Goal: Find specific page/section: Find specific page/section

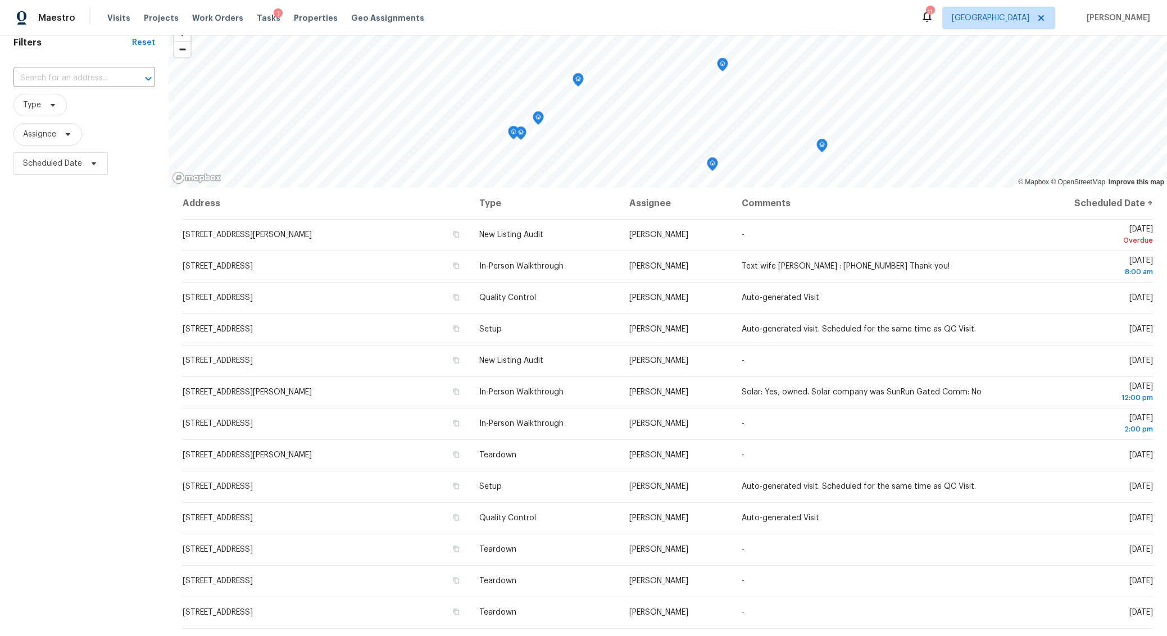
scroll to position [54, 0]
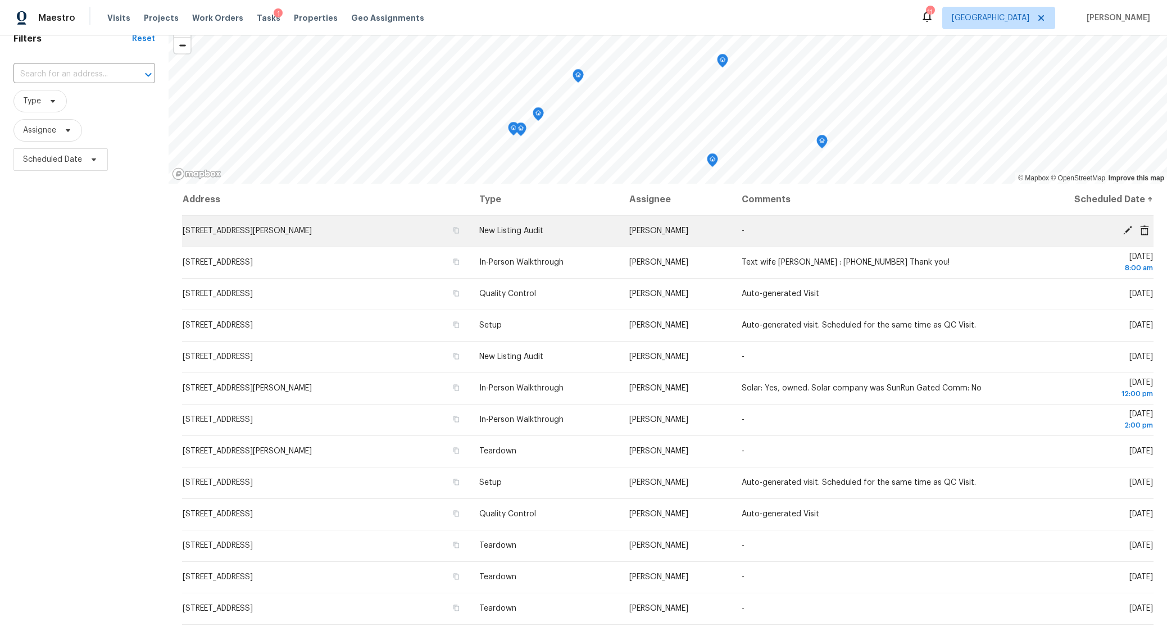
click at [288, 226] on td "11594 Beryl St, Apple Valley, CA 92308" at bounding box center [326, 230] width 288 height 31
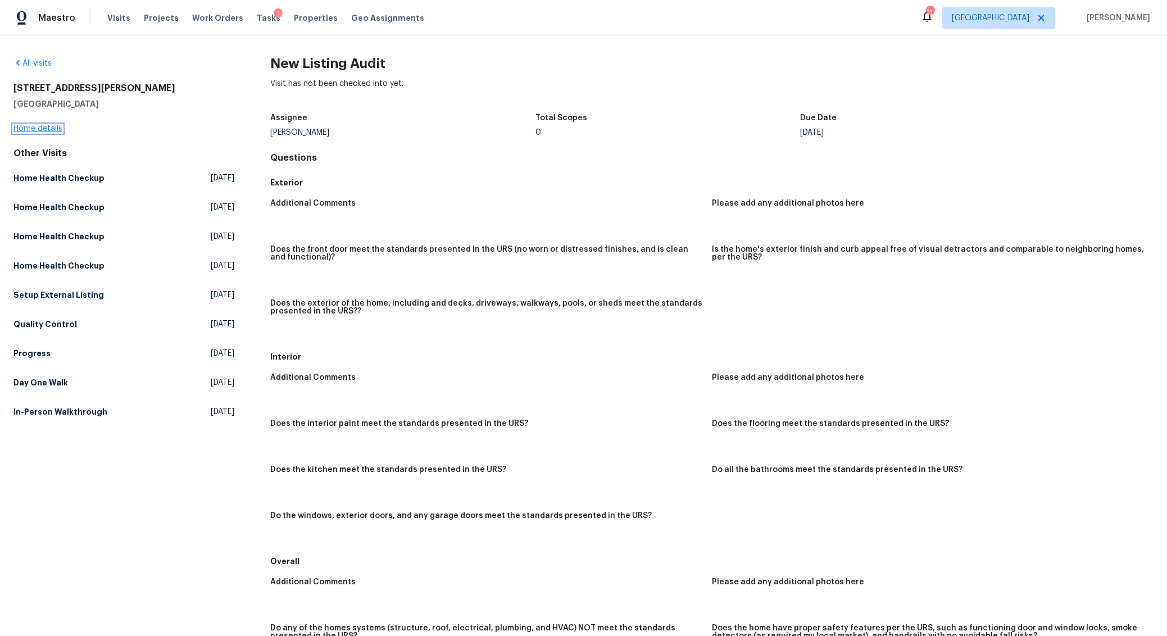
click at [43, 128] on link "Home details" at bounding box center [37, 129] width 49 height 8
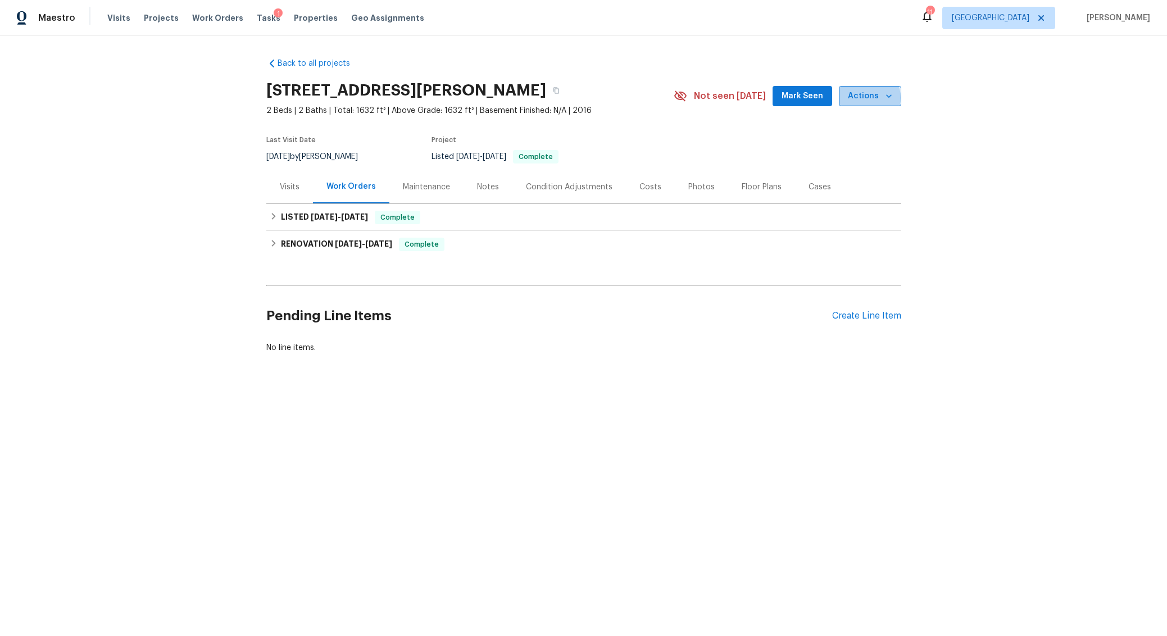
click at [862, 98] on span "Actions" at bounding box center [870, 96] width 44 height 14
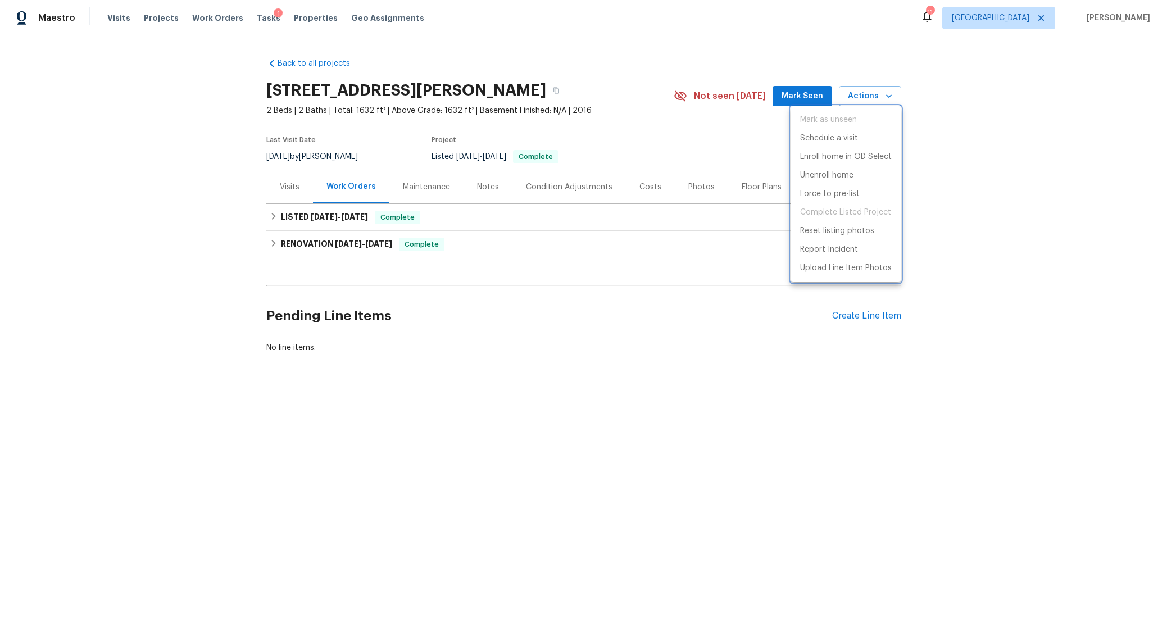
click at [966, 158] on div at bounding box center [583, 318] width 1167 height 636
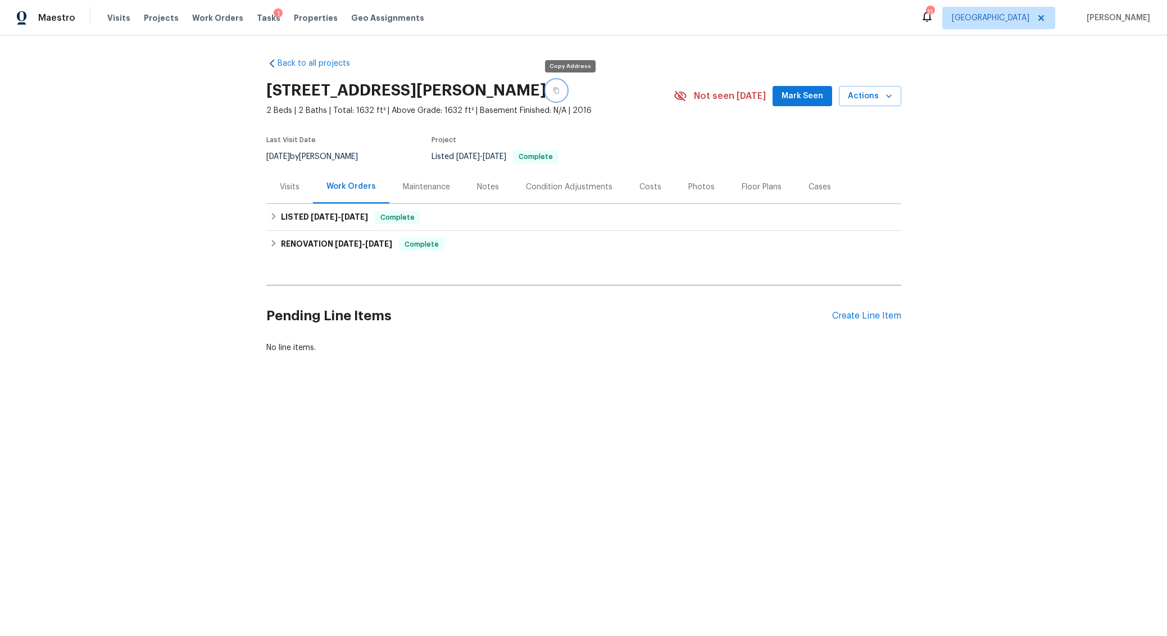
click at [560, 89] on icon "button" at bounding box center [556, 90] width 7 height 7
click at [113, 16] on span "Visits" at bounding box center [118, 17] width 23 height 11
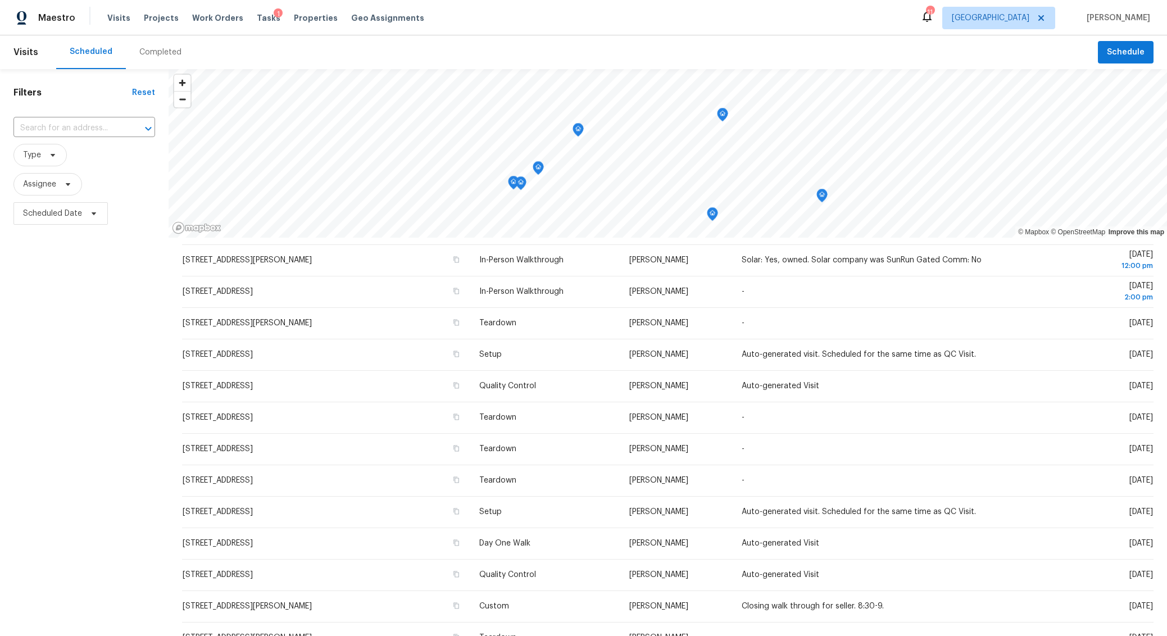
click at [823, 194] on icon "Map marker" at bounding box center [821, 195] width 3 height 3
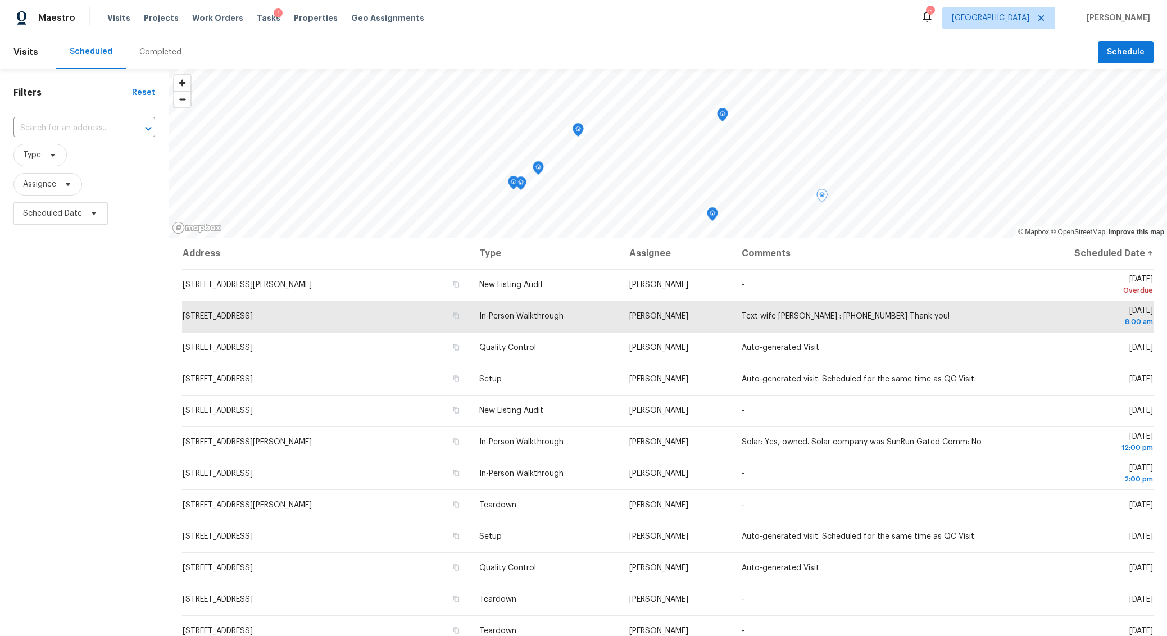
click at [722, 115] on icon "Map marker" at bounding box center [722, 114] width 3 height 3
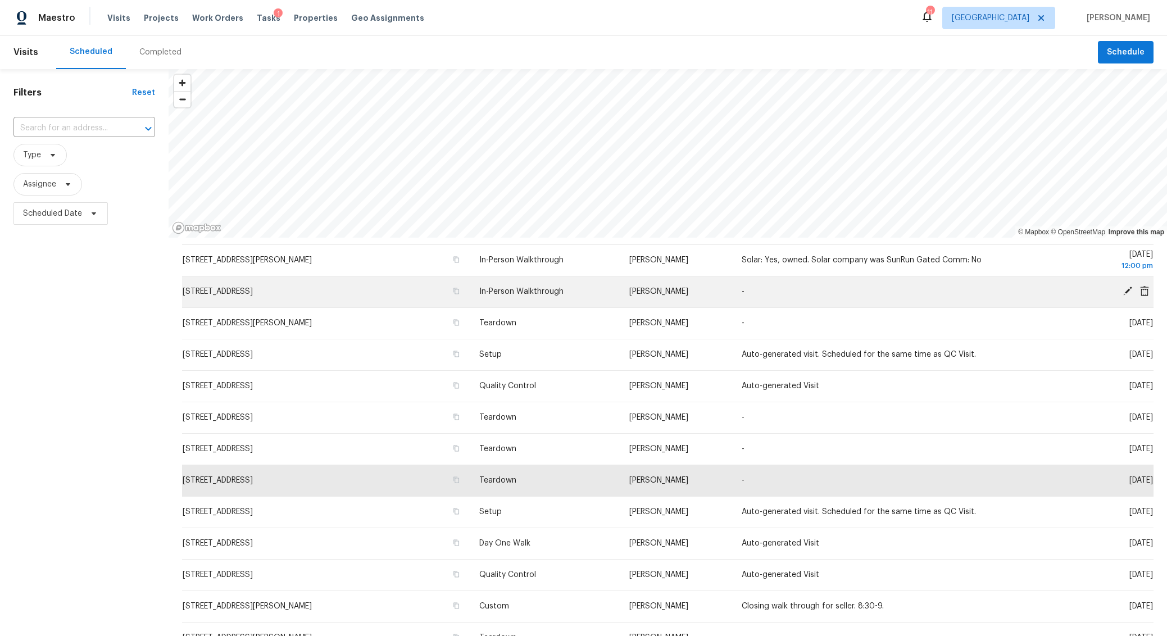
click at [977, 287] on div "© Mapbox © OpenStreetMap Improve this map Address Type Assignee Comments Schedu…" at bounding box center [668, 408] width 999 height 678
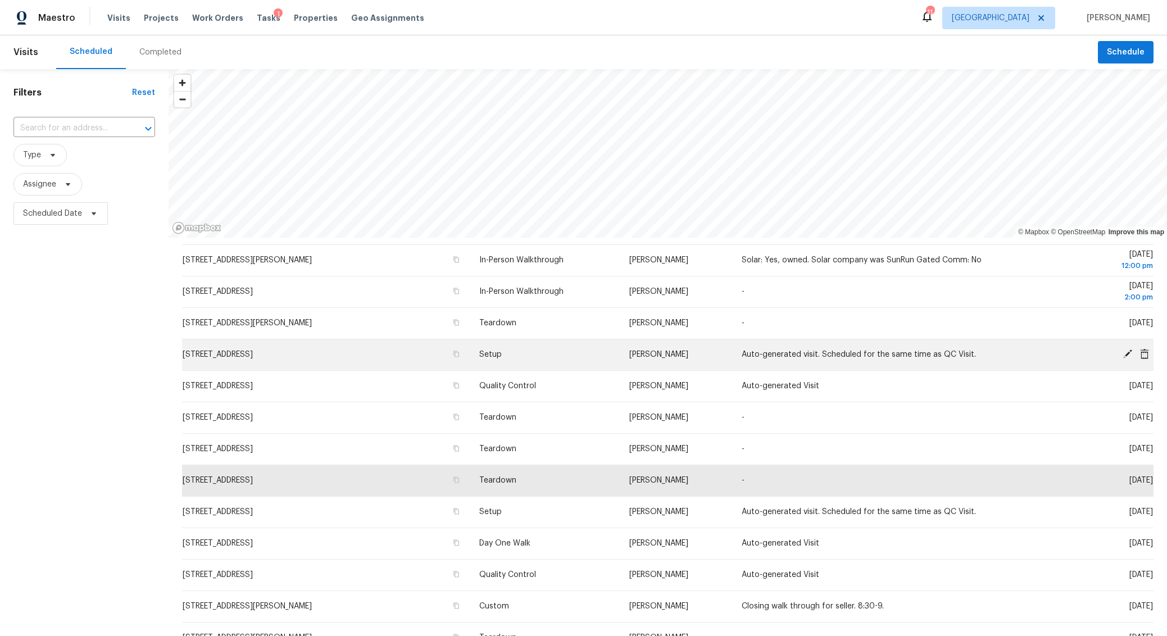
click at [986, 343] on div "© Mapbox © OpenStreetMap Improve this map Address Type Assignee Comments Schedu…" at bounding box center [668, 408] width 999 height 678
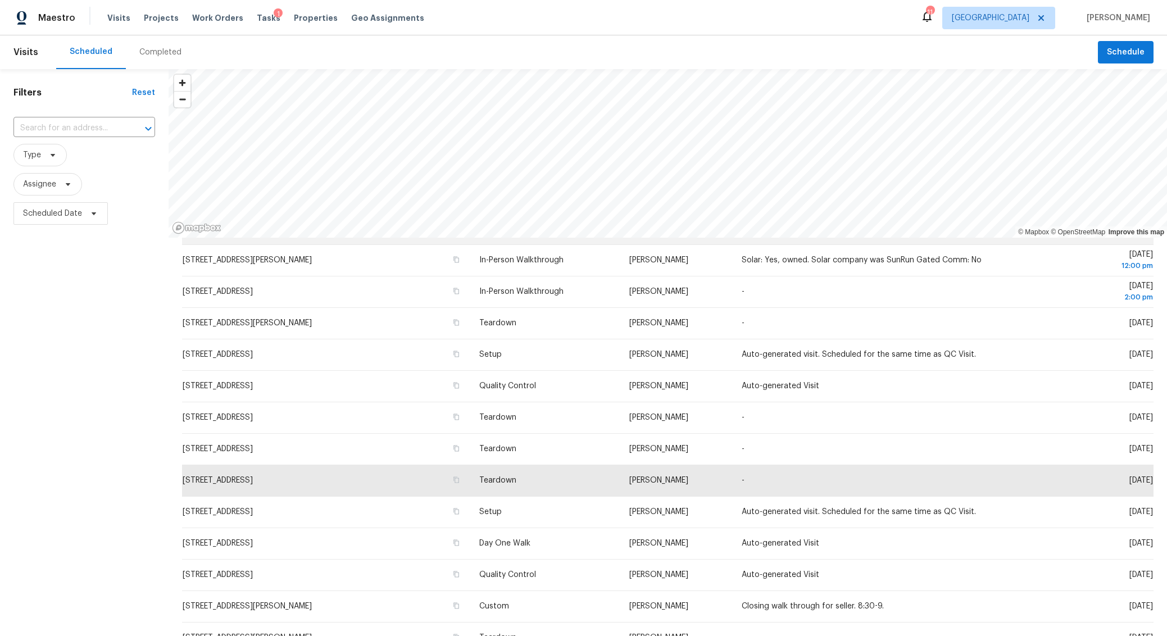
click at [937, 246] on div "© Mapbox © OpenStreetMap Improve this map Address Type Assignee Comments Schedu…" at bounding box center [668, 408] width 999 height 678
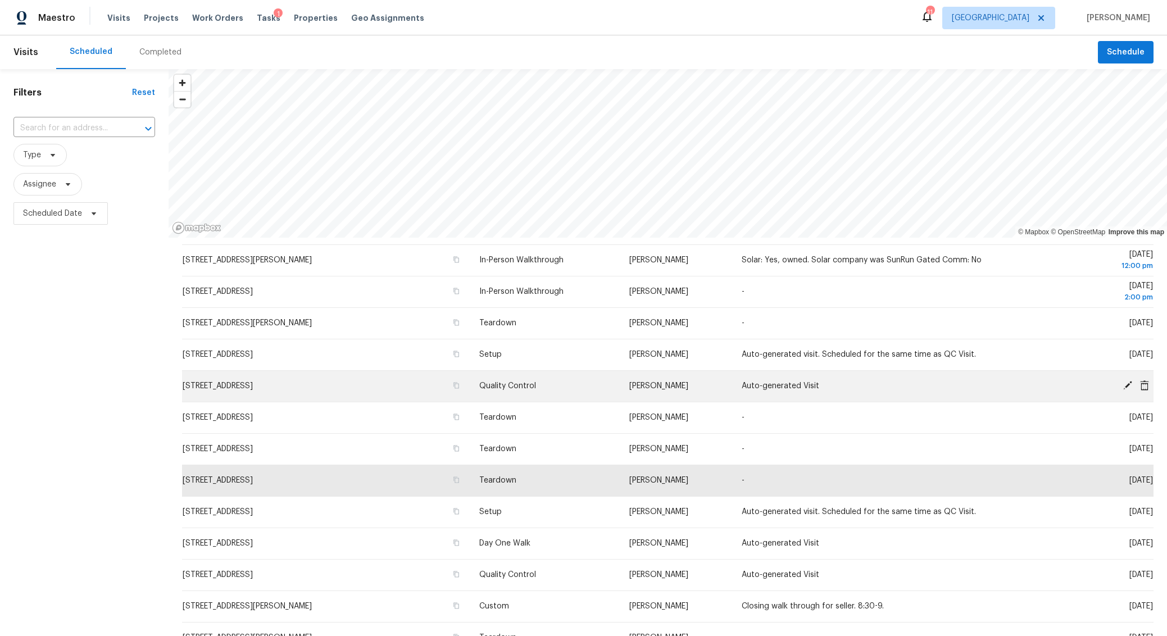
click at [936, 375] on div "© Mapbox © OpenStreetMap Improve this map Address Type Assignee Comments Schedu…" at bounding box center [668, 408] width 999 height 678
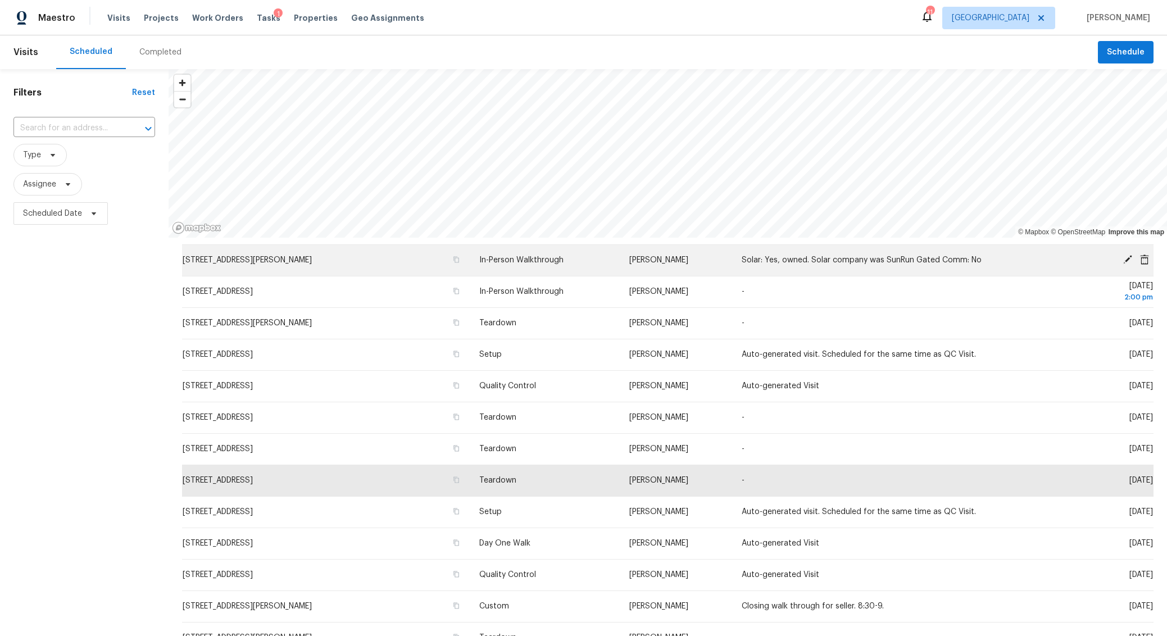
click at [788, 258] on div "© Mapbox © OpenStreetMap Improve this map Address Type Assignee Comments Schedu…" at bounding box center [668, 408] width 999 height 678
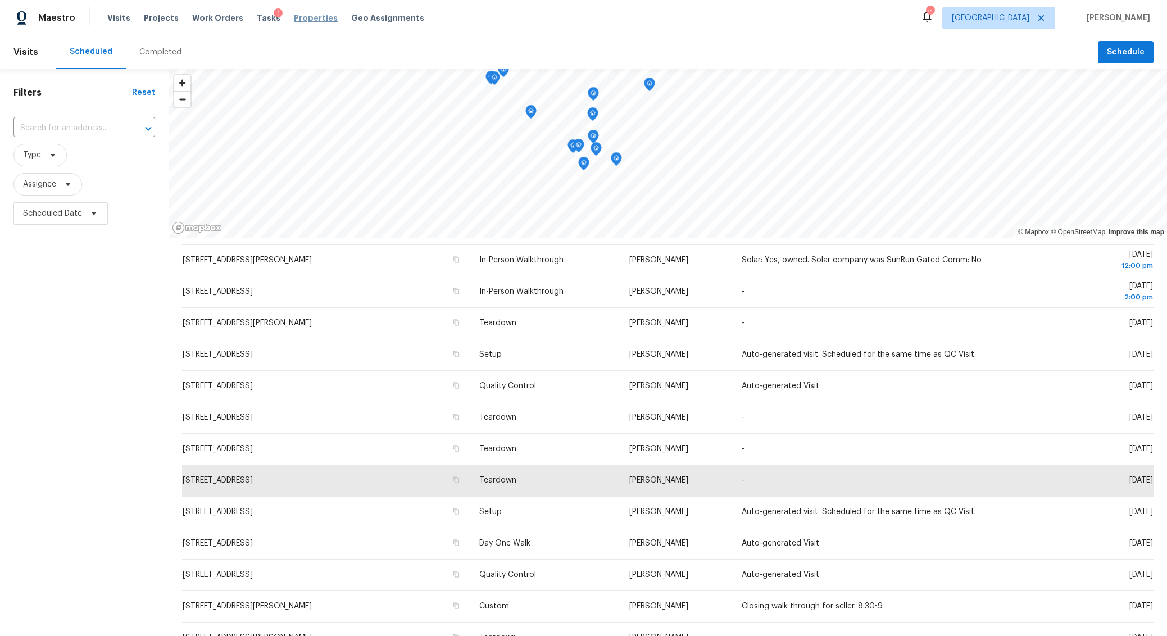
click at [302, 19] on span "Properties" at bounding box center [316, 17] width 44 height 11
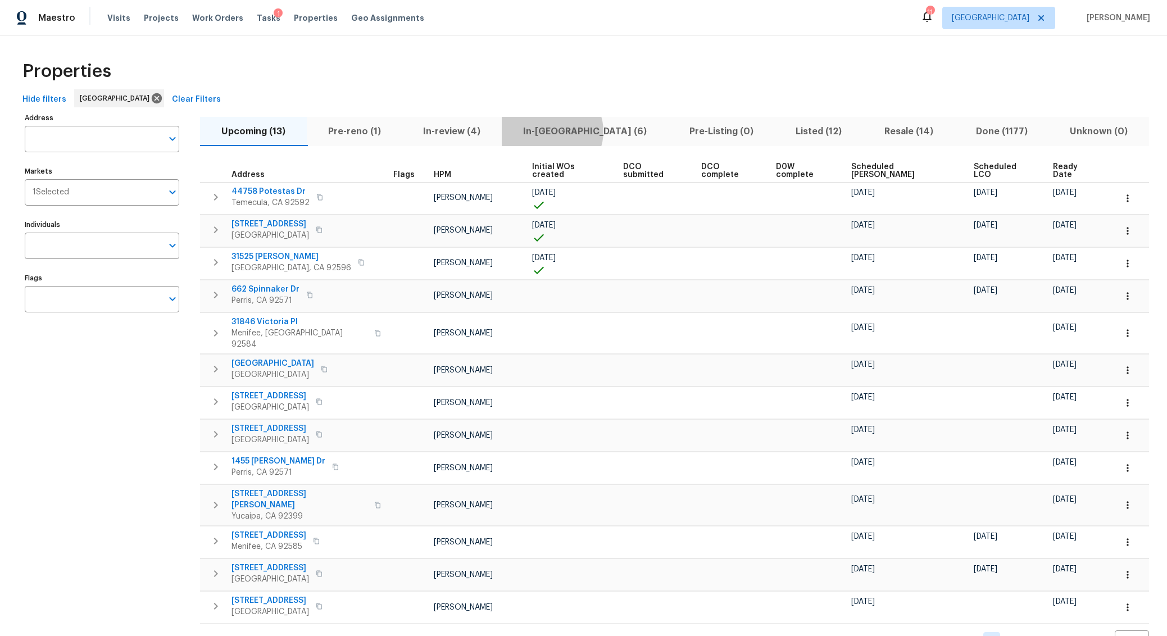
click at [551, 131] on span "In-reno (6)" at bounding box center [585, 132] width 153 height 16
